Goal: Task Accomplishment & Management: Use online tool/utility

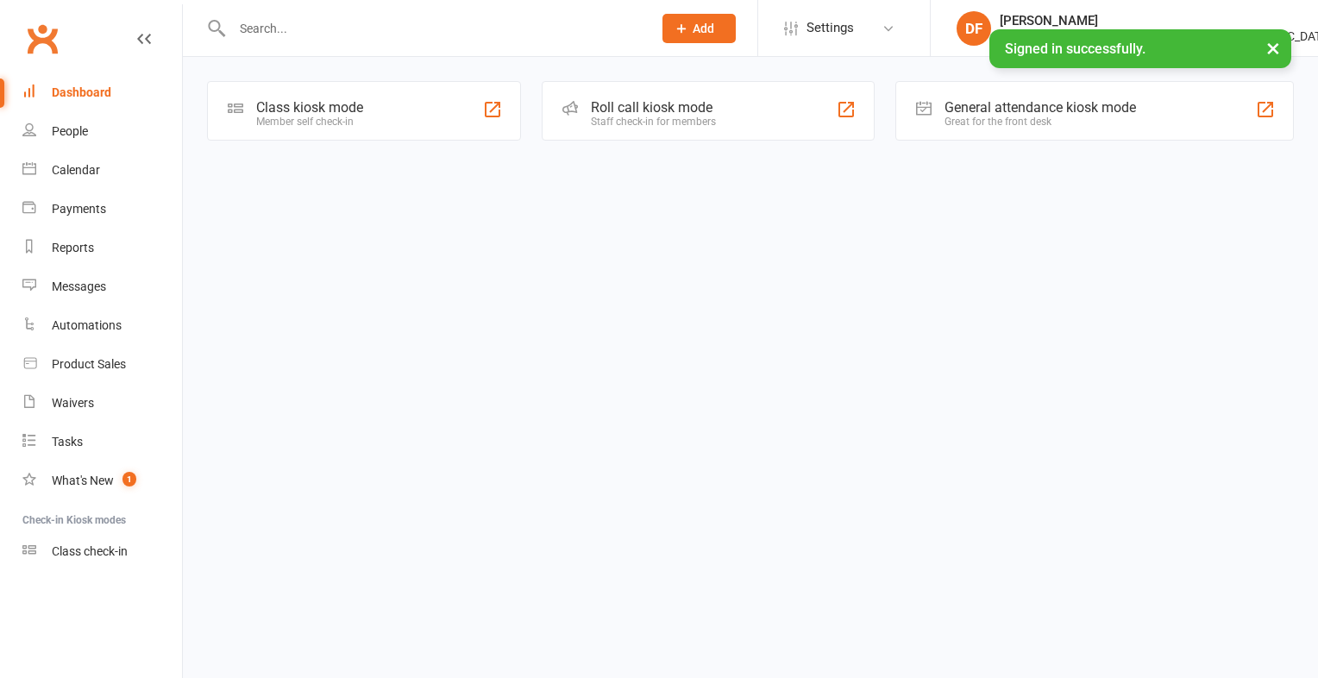
click at [315, 108] on div "Class kiosk mode" at bounding box center [309, 107] width 107 height 16
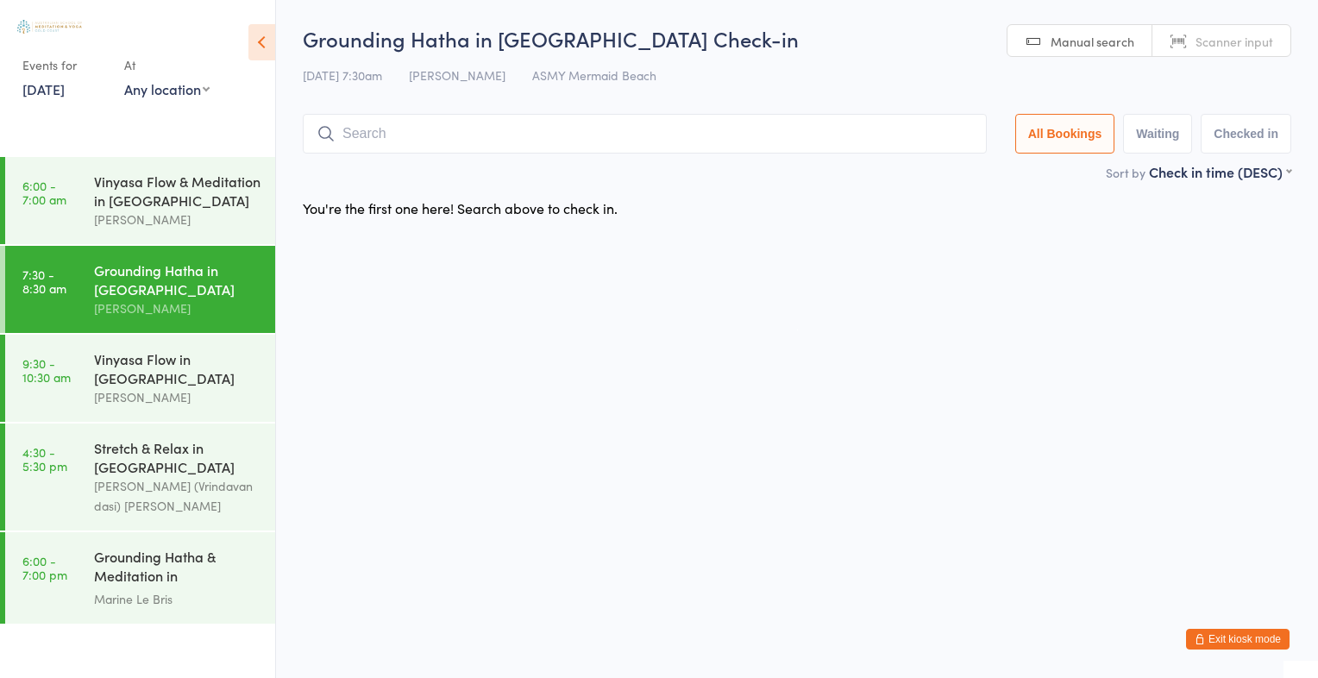
click at [1256, 33] on span "Scanner input" at bounding box center [1234, 41] width 78 height 17
type input "1641"
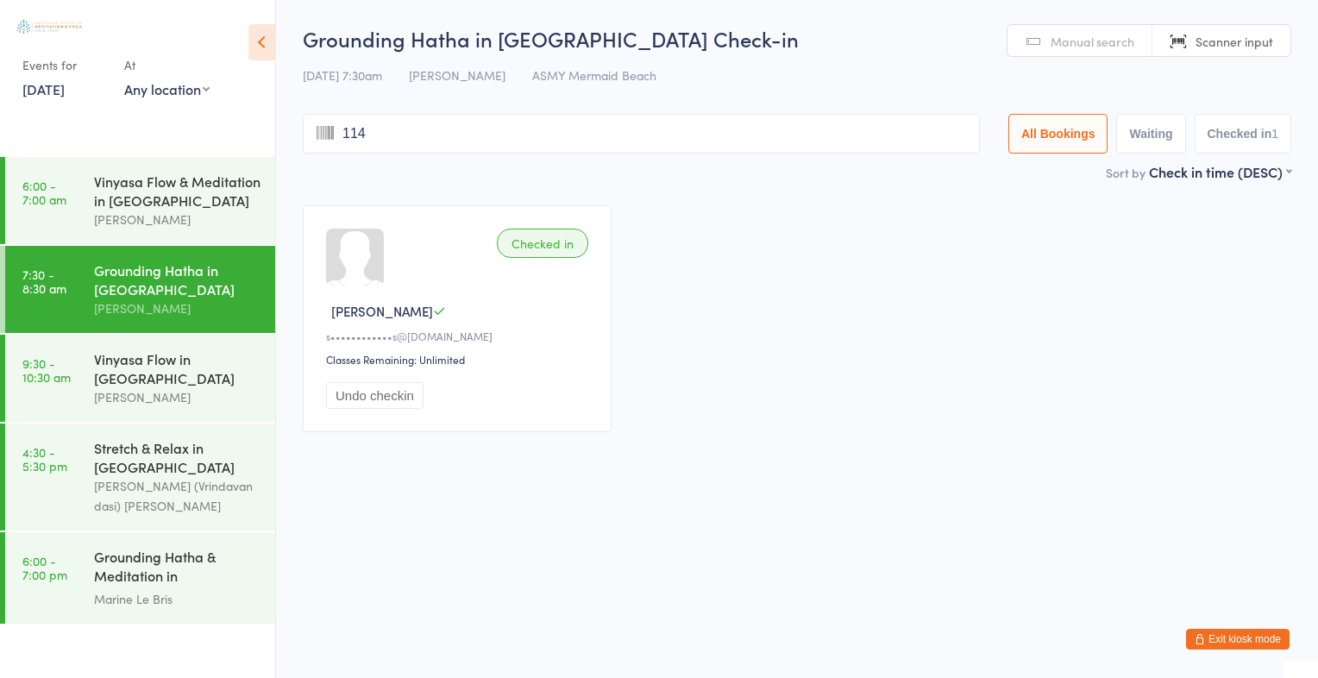
type input "1141"
type input "2191"
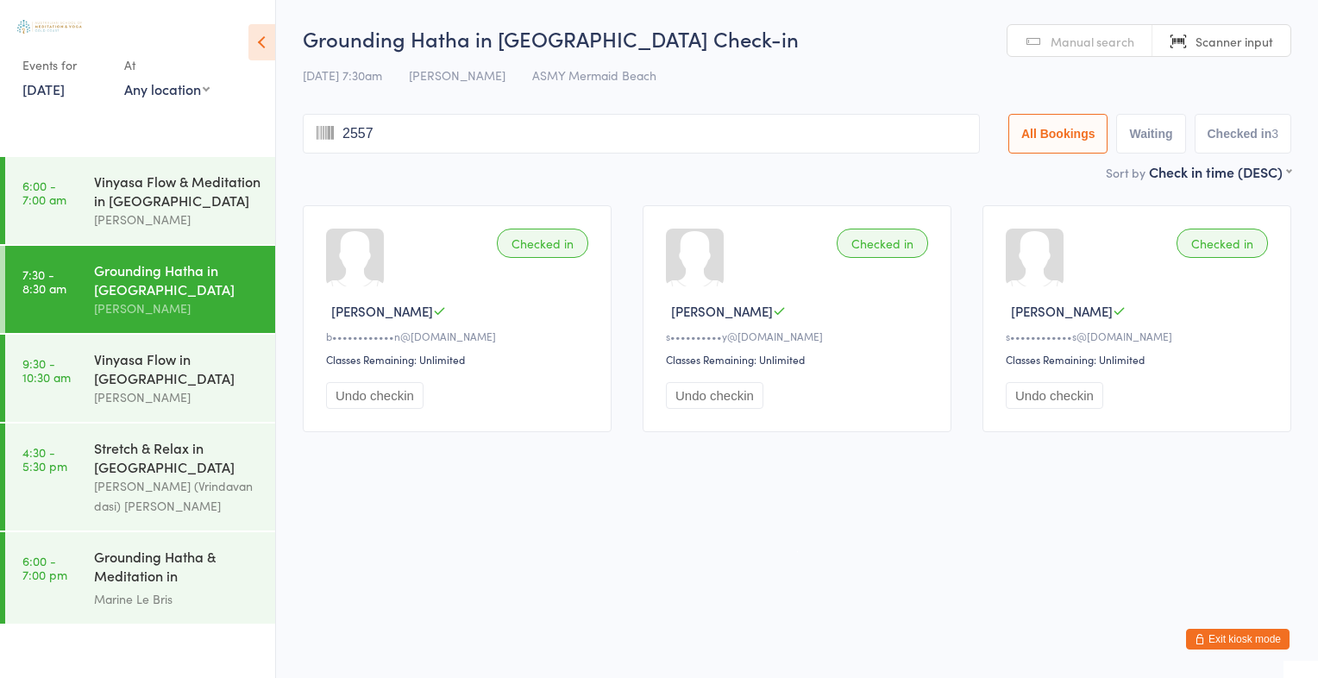
type input "2557"
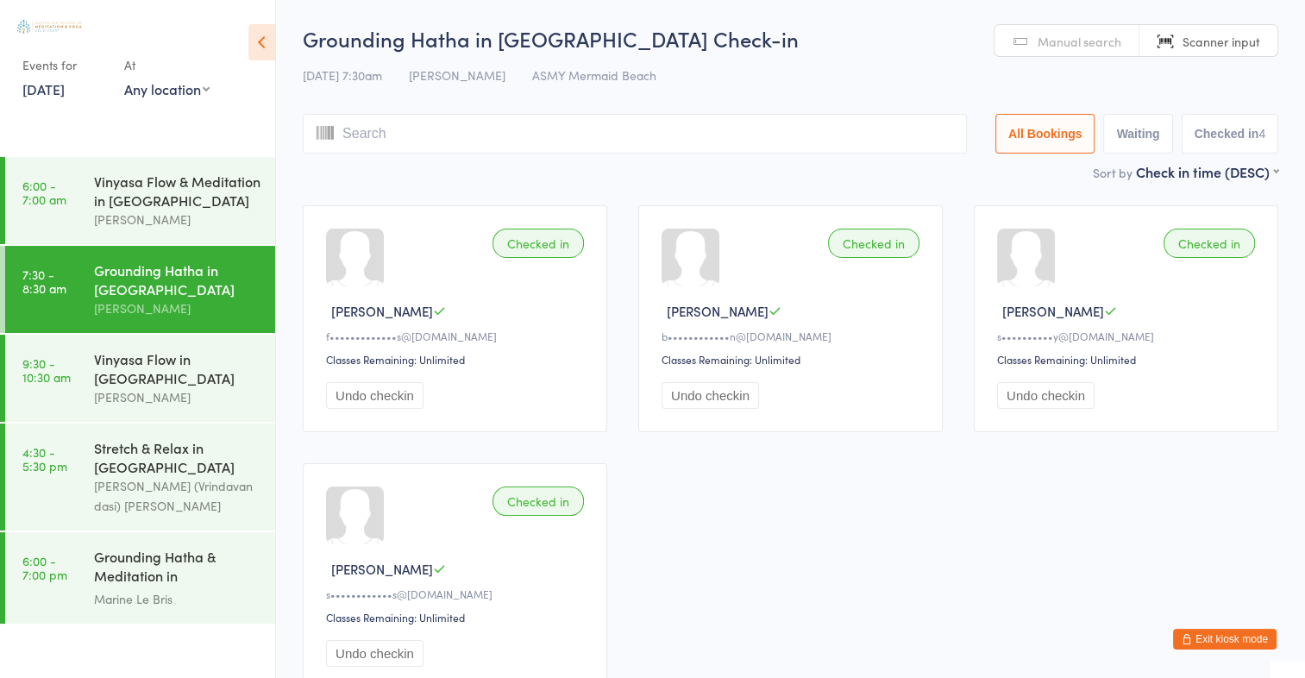
click at [1075, 42] on span "Manual search" at bounding box center [1079, 41] width 84 height 17
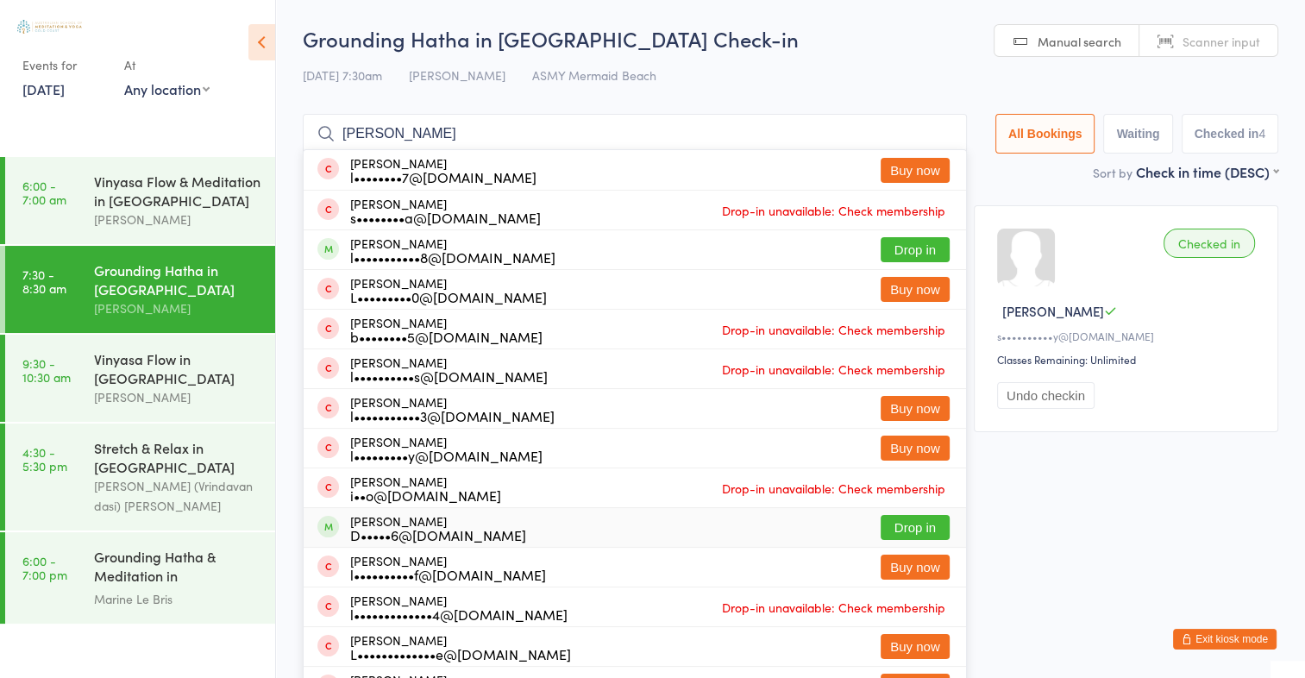
type input "[PERSON_NAME]"
click at [911, 526] on button "Drop in" at bounding box center [914, 527] width 69 height 25
